Goal: Information Seeking & Learning: Check status

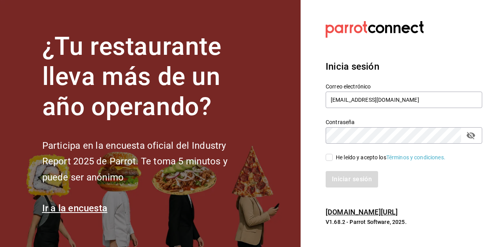
type input "[EMAIL_ADDRESS][DOMAIN_NAME]"
click at [330, 160] on input "He leído y acepto los Términos y condiciones." at bounding box center [329, 157] width 7 height 7
checkbox input "true"
click at [352, 179] on button "Iniciar sesión" at bounding box center [352, 179] width 53 height 16
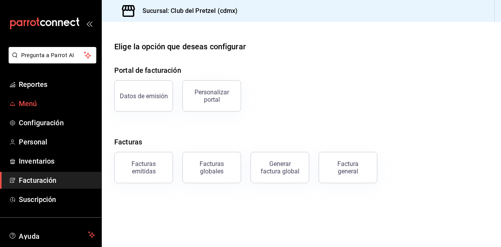
click at [34, 106] on span "Menú" at bounding box center [57, 103] width 76 height 11
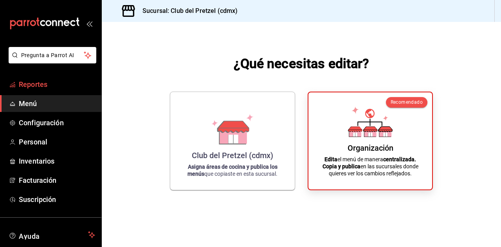
click at [38, 84] on span "Reportes" at bounding box center [57, 84] width 76 height 11
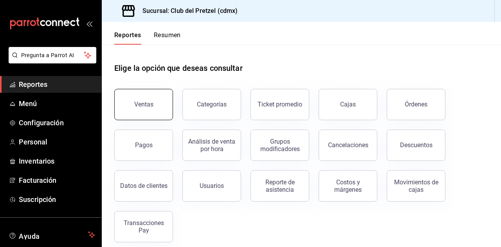
click at [139, 108] on button "Ventas" at bounding box center [143, 104] width 59 height 31
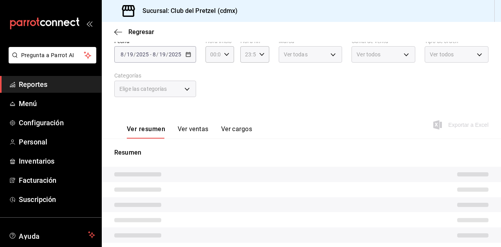
scroll to position [101, 0]
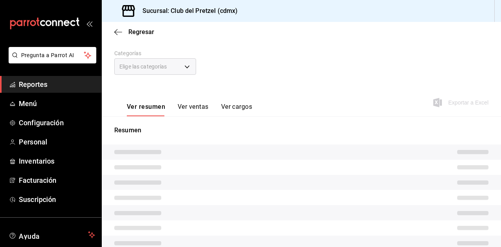
click at [195, 106] on button "Ver ventas" at bounding box center [193, 109] width 31 height 13
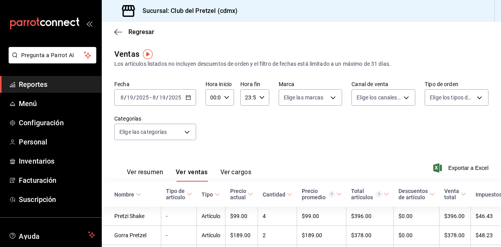
click at [189, 98] on icon "button" at bounding box center [187, 97] width 5 height 5
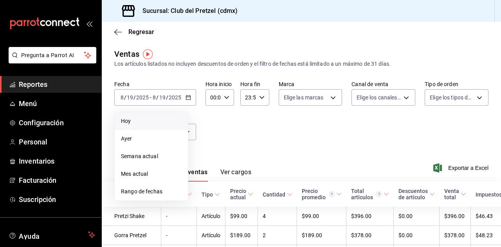
click at [158, 119] on span "Hoy" at bounding box center [151, 121] width 61 height 8
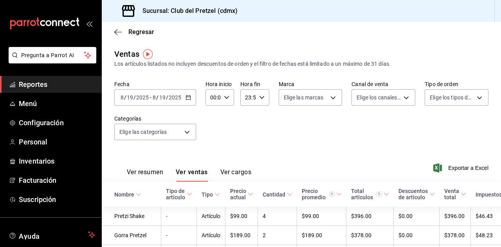
click at [216, 155] on div "Ver resumen Ver ventas Ver cargos Exportar a Excel" at bounding box center [301, 165] width 399 height 32
click at [144, 179] on button "Ver resumen" at bounding box center [145, 174] width 36 height 13
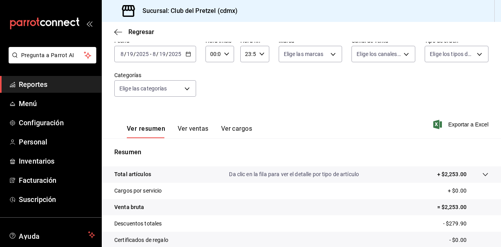
scroll to position [43, 0]
click at [181, 125] on button "Ver ventas" at bounding box center [193, 131] width 31 height 13
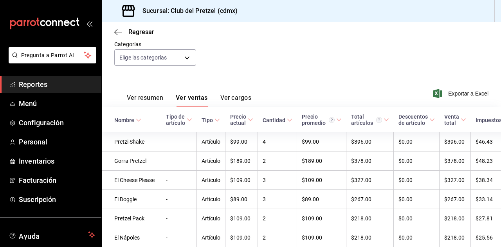
scroll to position [44, 0]
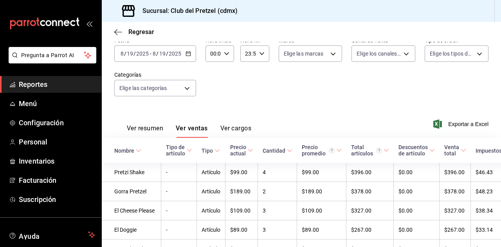
click at [140, 135] on button "Ver resumen" at bounding box center [145, 130] width 36 height 13
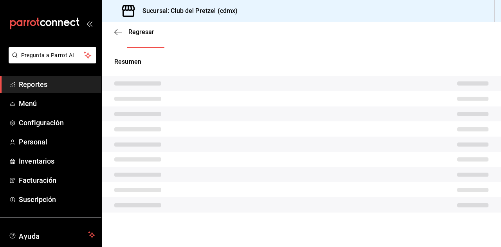
scroll to position [128, 0]
